Goal: Communication & Community: Participate in discussion

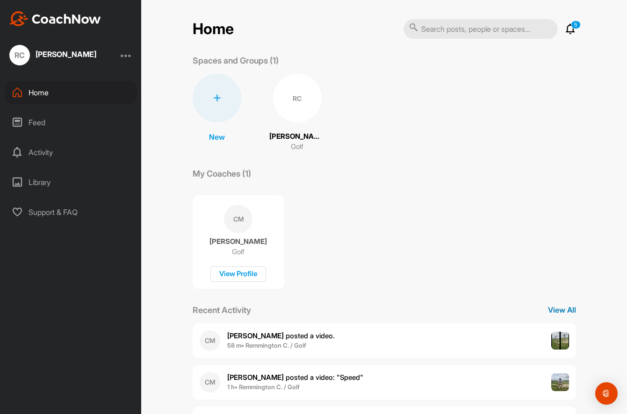
click at [560, 311] on p "View All" at bounding box center [562, 309] width 28 height 11
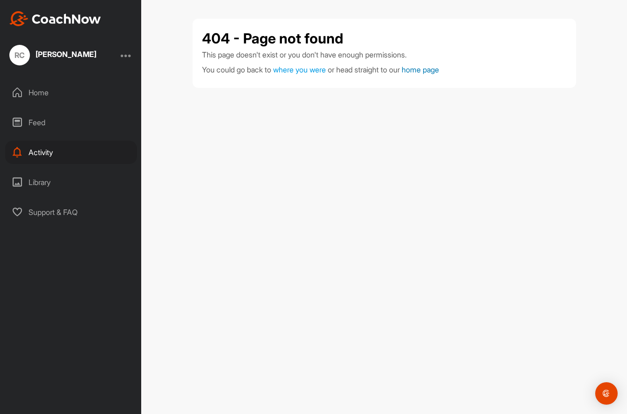
click at [423, 67] on link "home page" at bounding box center [420, 69] width 37 height 9
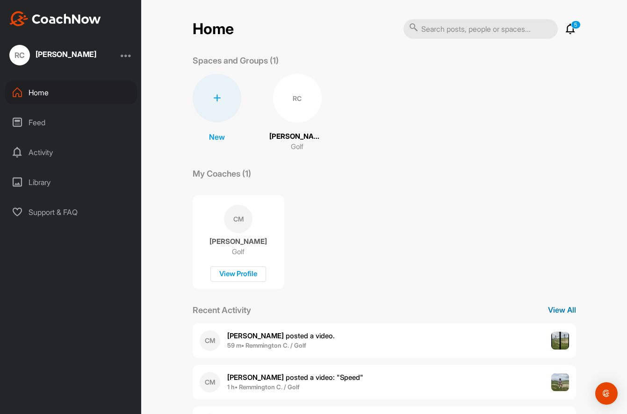
click at [569, 310] on p "View All" at bounding box center [562, 309] width 28 height 11
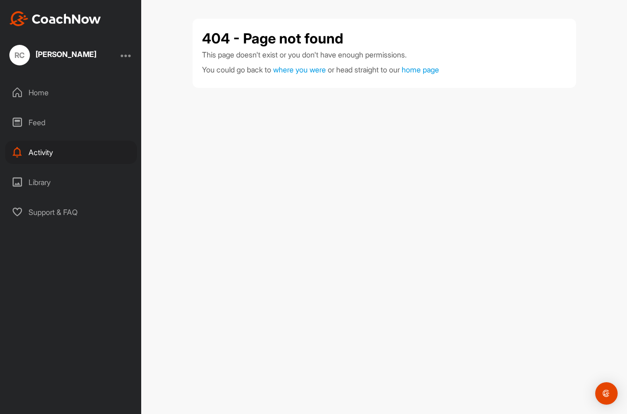
click at [39, 92] on div "Home" at bounding box center [71, 92] width 132 height 23
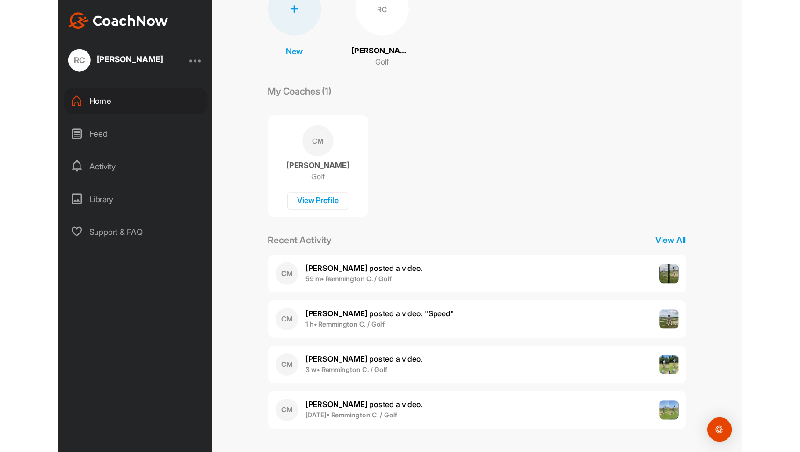
scroll to position [90, 0]
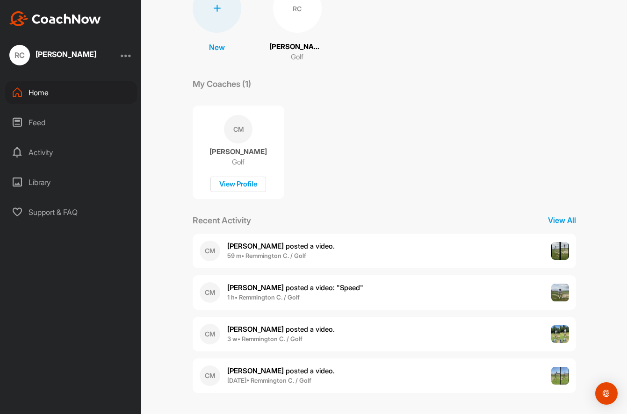
click at [251, 244] on b "[PERSON_NAME]" at bounding box center [255, 246] width 57 height 9
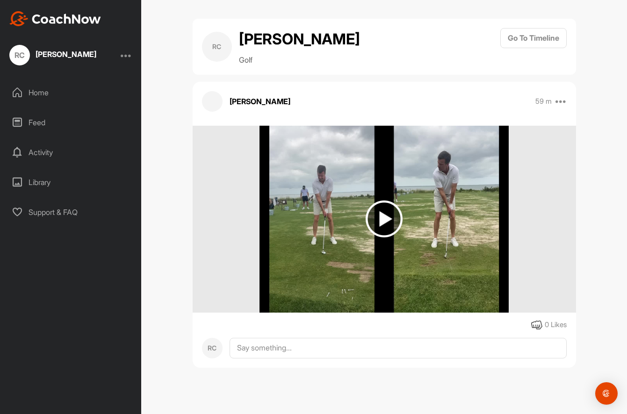
click at [386, 238] on img at bounding box center [384, 219] width 37 height 37
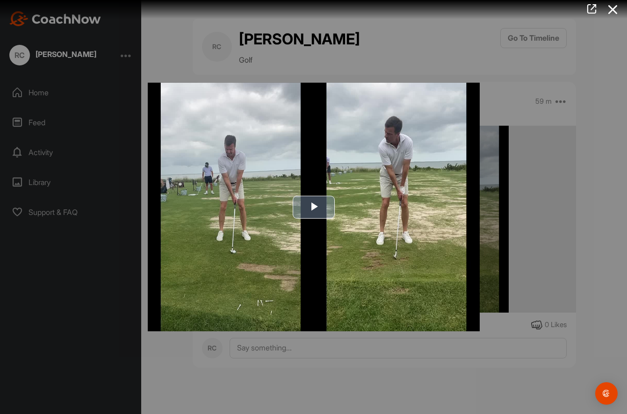
click at [314, 207] on span "Video Player" at bounding box center [314, 207] width 0 height 0
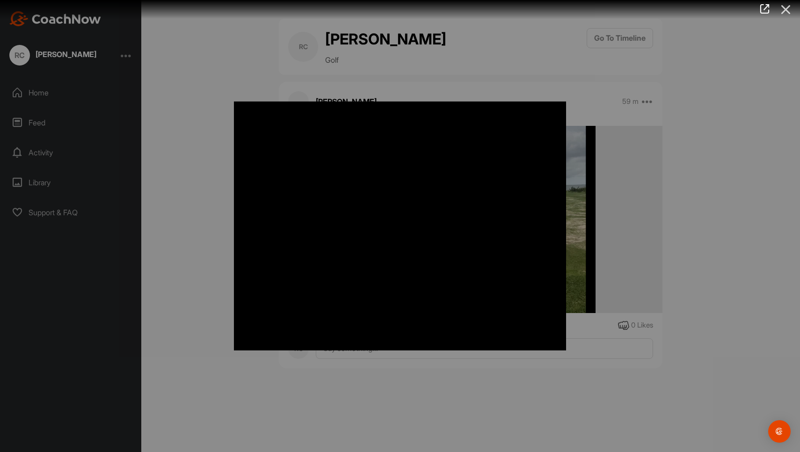
click at [627, 12] on icon at bounding box center [786, 9] width 22 height 17
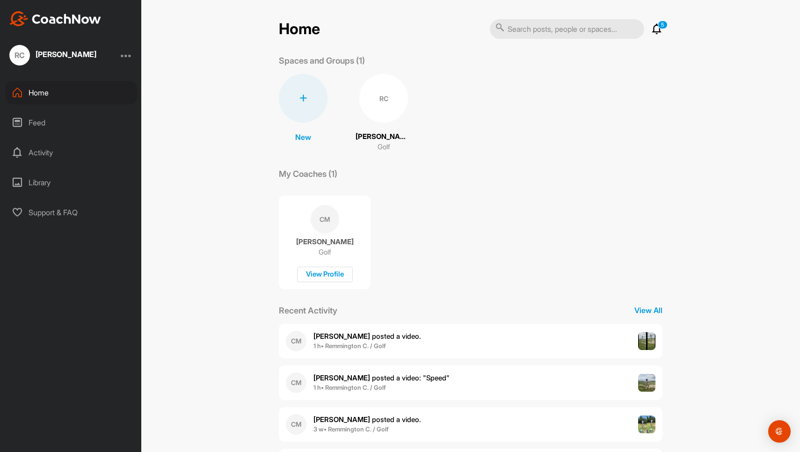
click at [346, 384] on b "1 h • Remmington C. / Golf" at bounding box center [349, 387] width 72 height 7
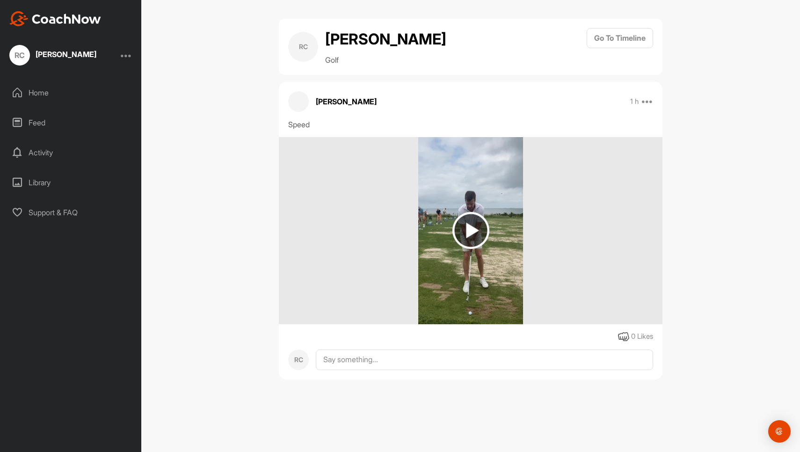
click at [471, 249] on img at bounding box center [470, 230] width 37 height 37
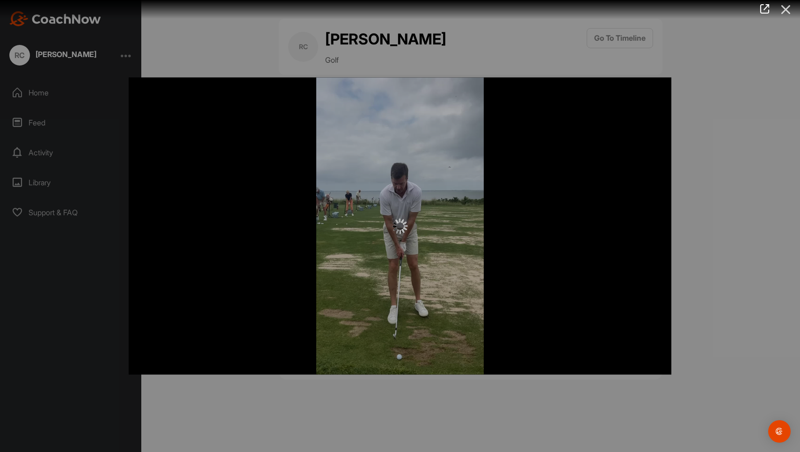
click at [785, 10] on icon at bounding box center [786, 9] width 22 height 17
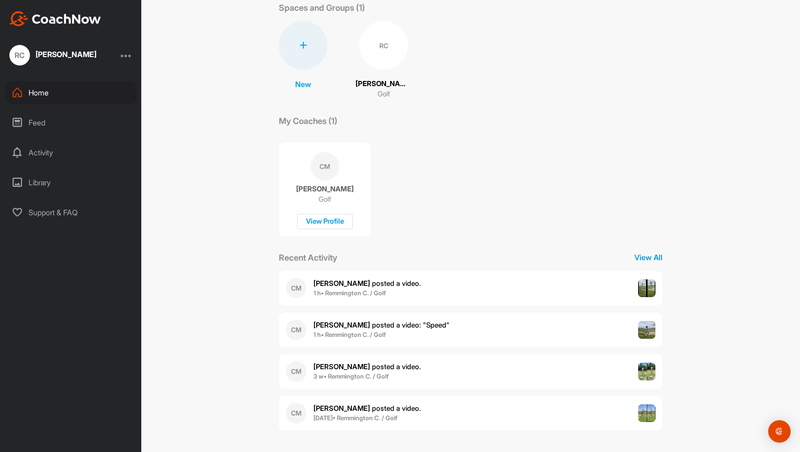
scroll to position [52, 0]
click at [652, 369] on img at bounding box center [647, 372] width 18 height 18
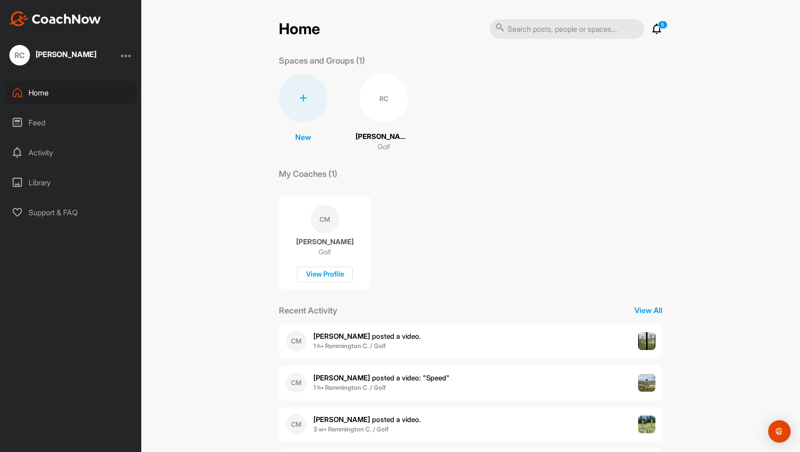
click at [350, 337] on span "Chris M. posted a video ." at bounding box center [367, 336] width 108 height 9
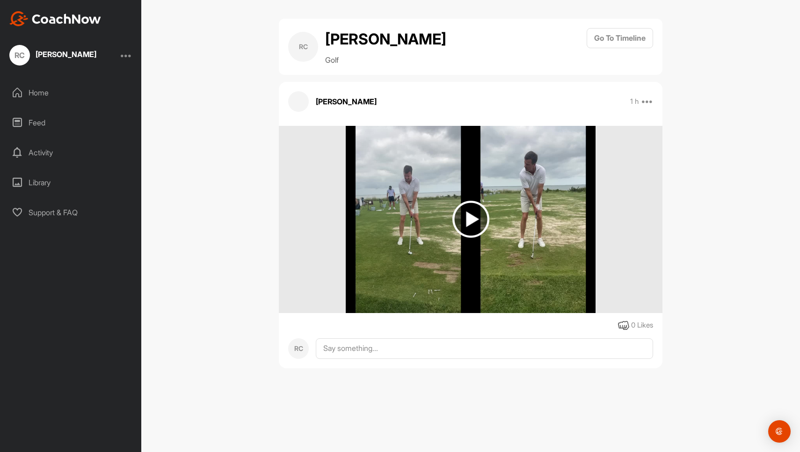
click at [468, 238] on img at bounding box center [470, 219] width 37 height 37
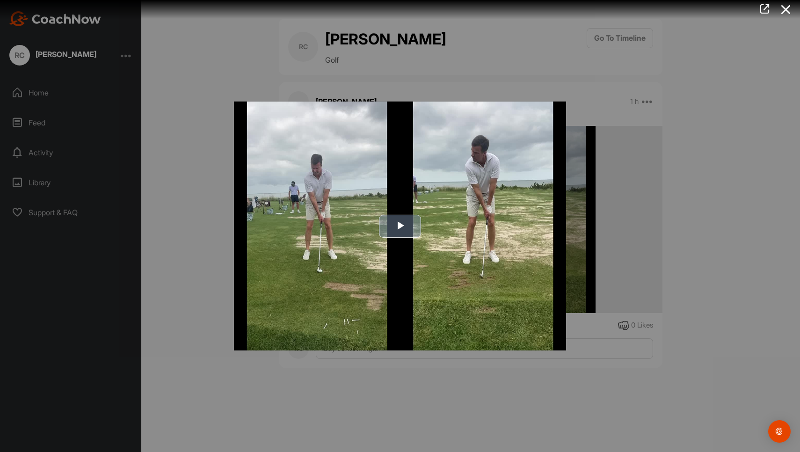
click at [400, 226] on span "Video Player" at bounding box center [400, 226] width 0 height 0
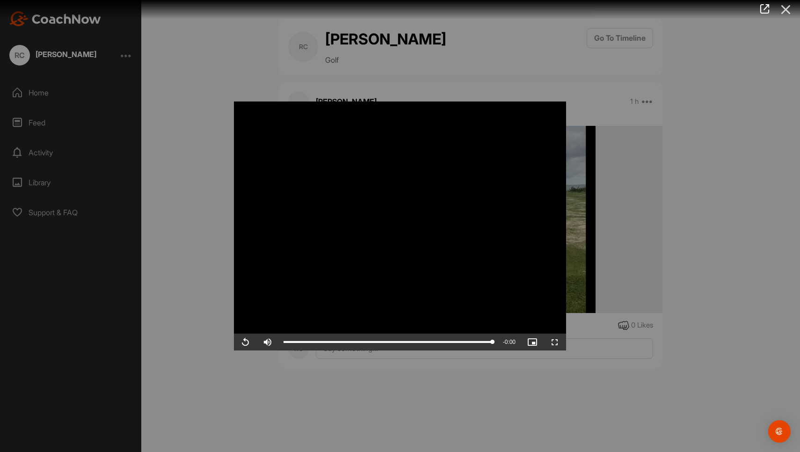
click at [786, 10] on icon at bounding box center [786, 9] width 22 height 17
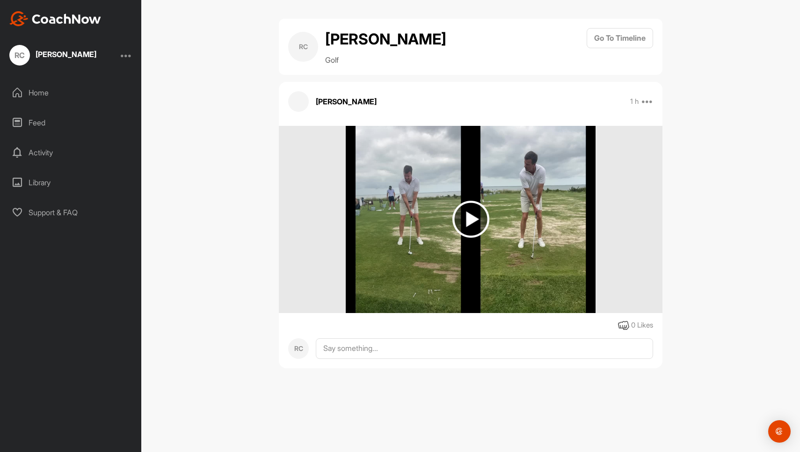
click at [33, 89] on div "Home" at bounding box center [71, 92] width 132 height 23
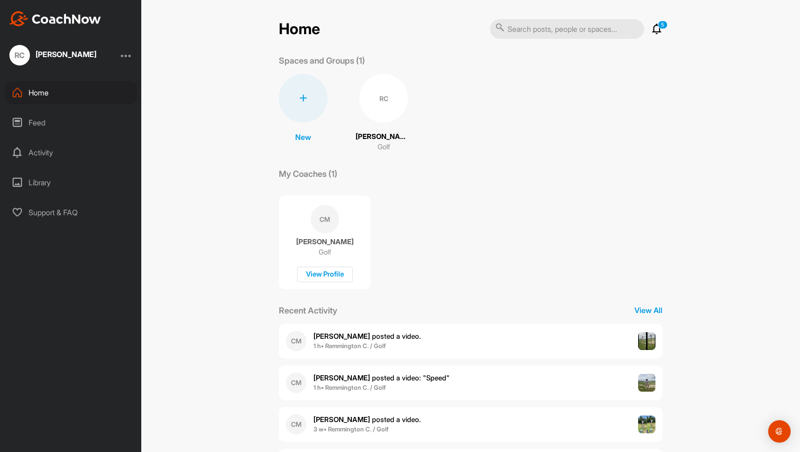
click at [299, 373] on div "CM" at bounding box center [296, 382] width 21 height 21
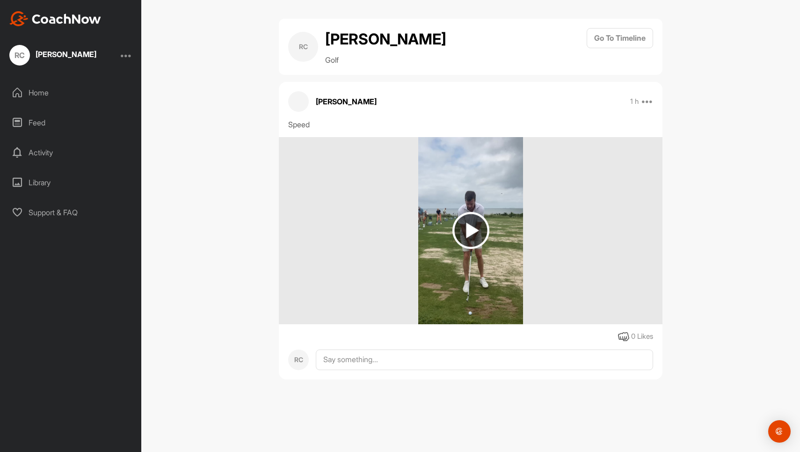
click at [470, 249] on img at bounding box center [470, 230] width 37 height 37
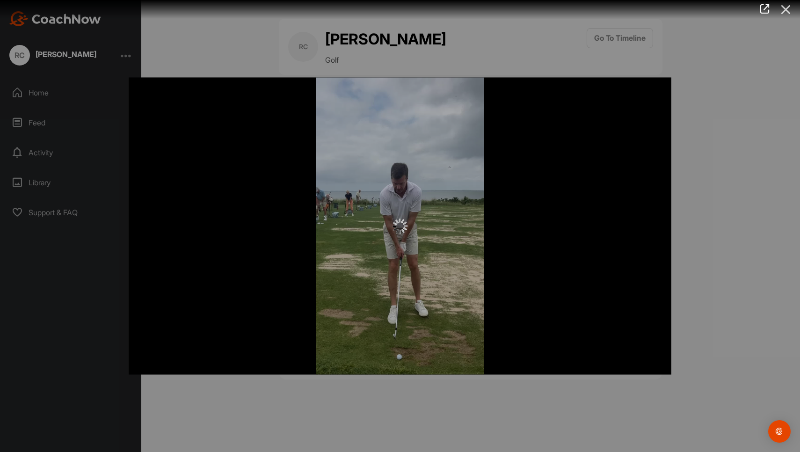
click at [786, 10] on icon at bounding box center [786, 9] width 22 height 17
